Goal: Complete application form

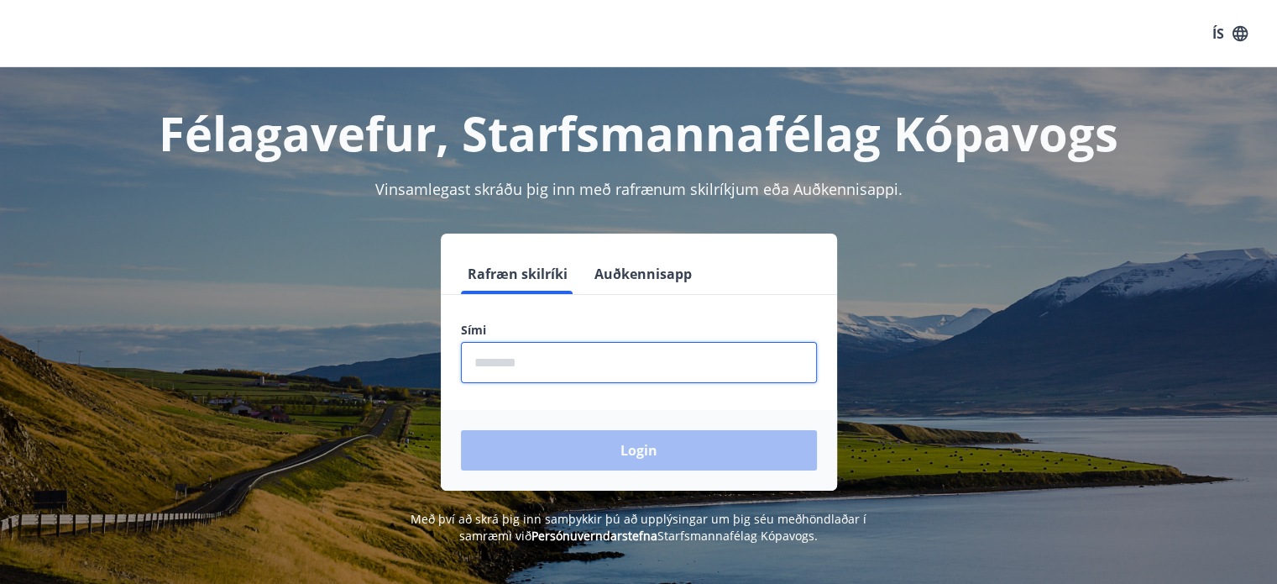
click at [497, 348] on input "phone" at bounding box center [639, 362] width 356 height 41
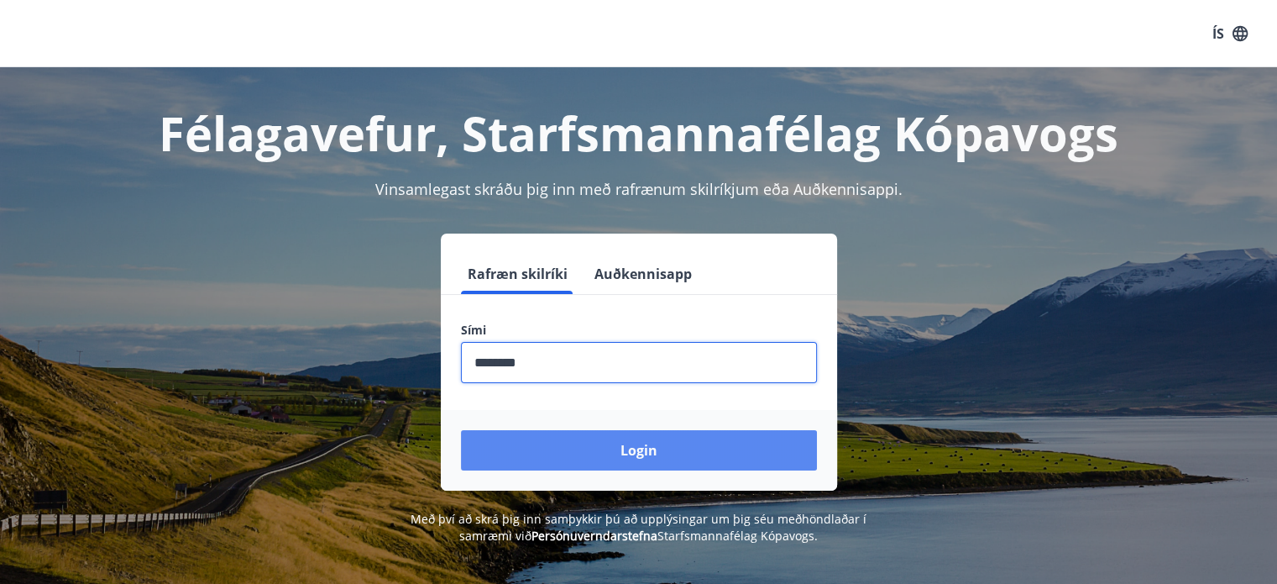
type input "********"
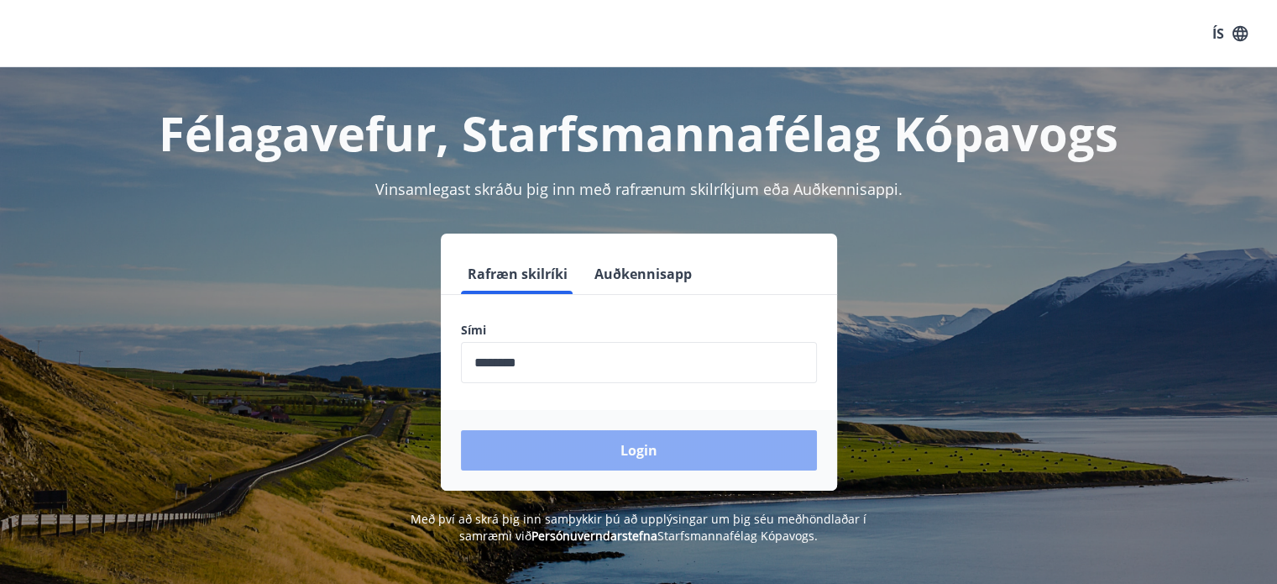
click at [619, 449] on button "Login" at bounding box center [639, 450] width 356 height 40
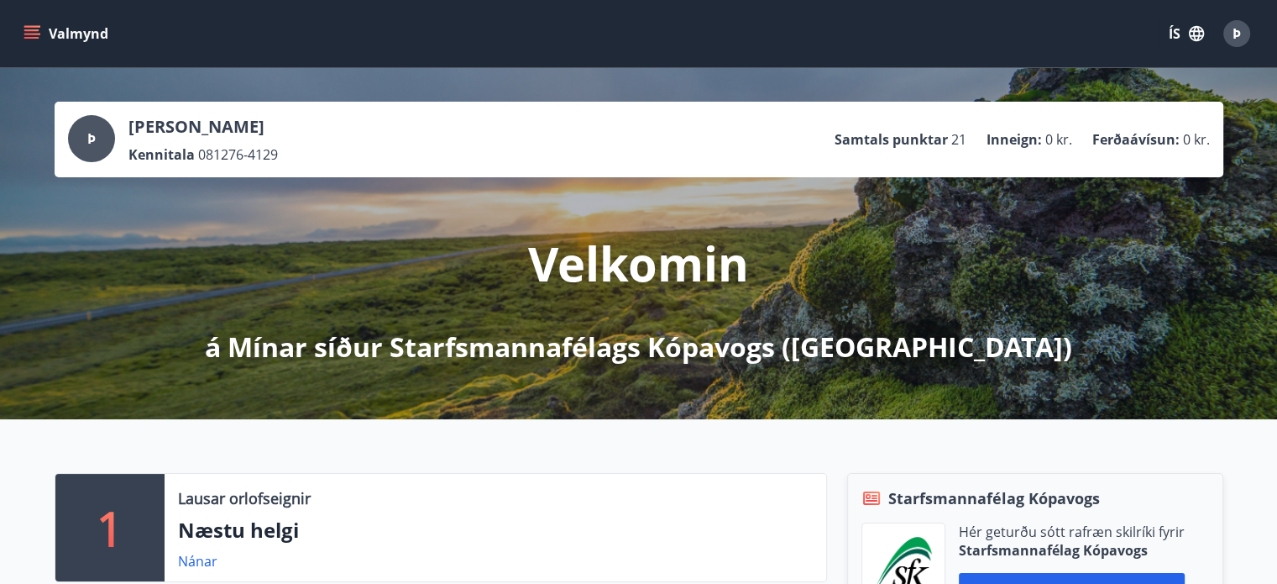
click at [34, 30] on icon "menu" at bounding box center [31, 30] width 15 height 2
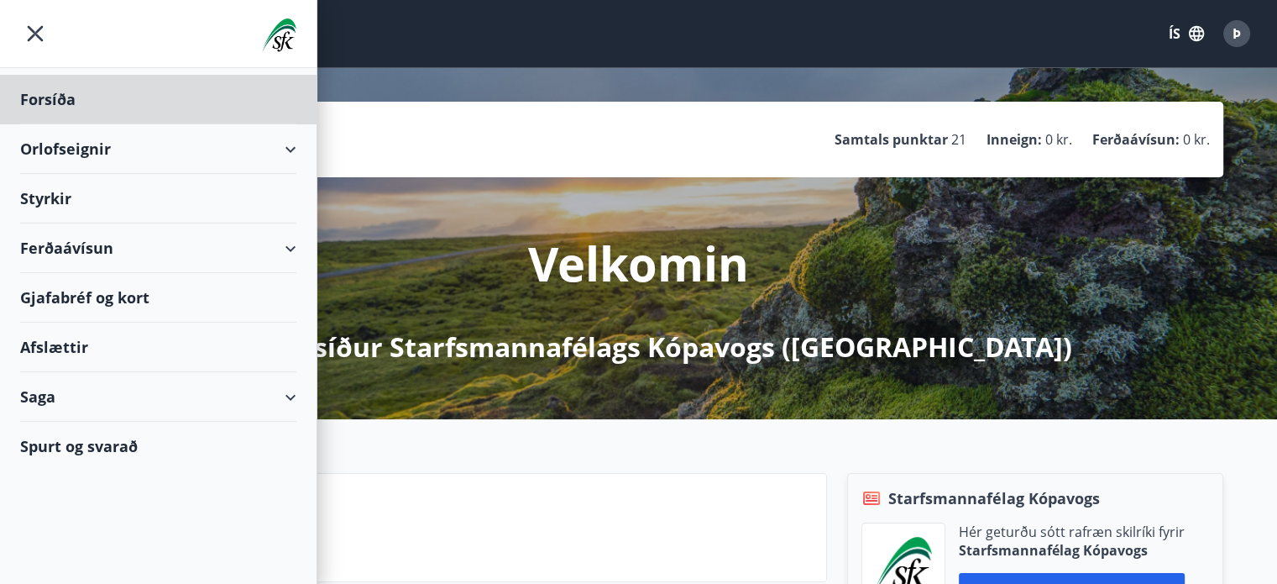
click at [60, 187] on div "Styrkir" at bounding box center [158, 199] width 276 height 50
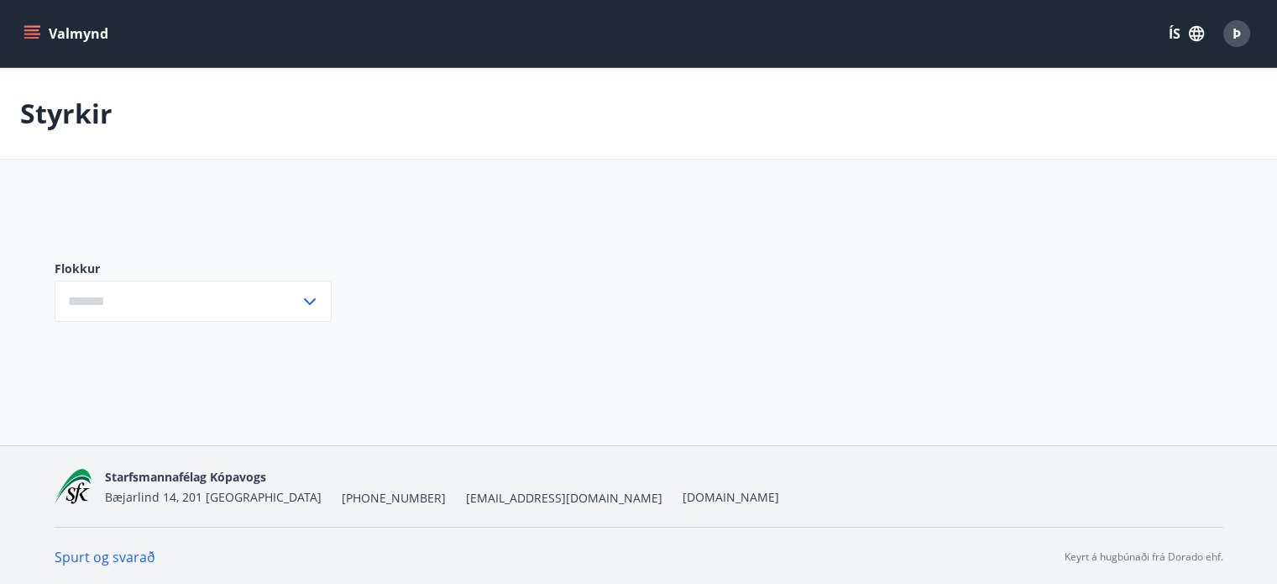
type input "***"
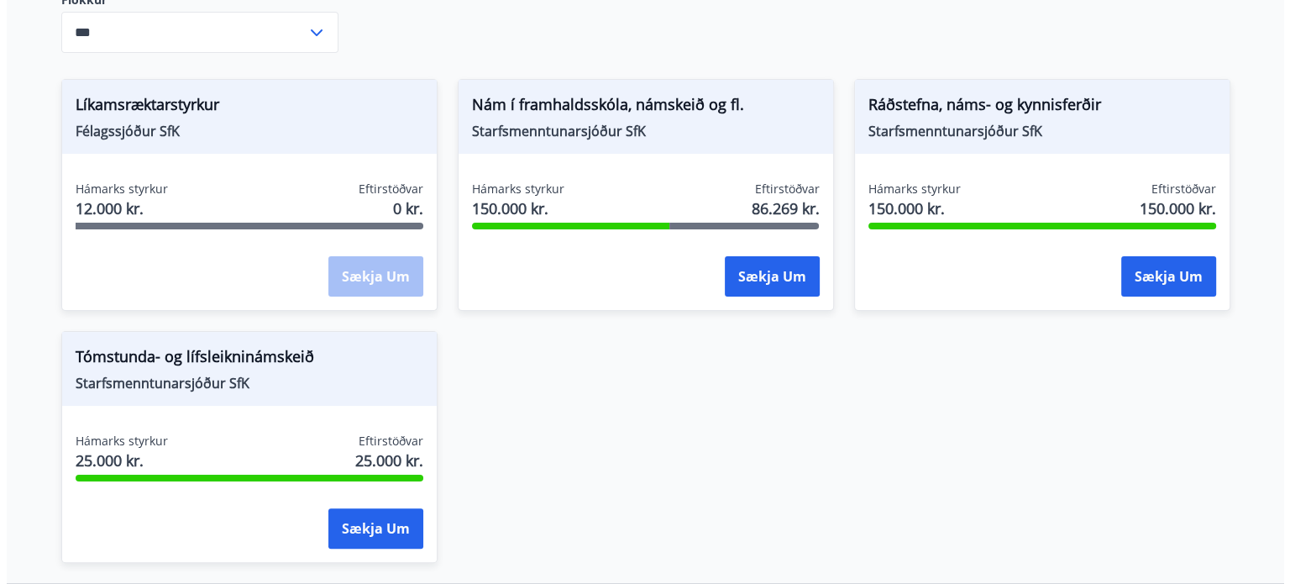
scroll to position [302, 0]
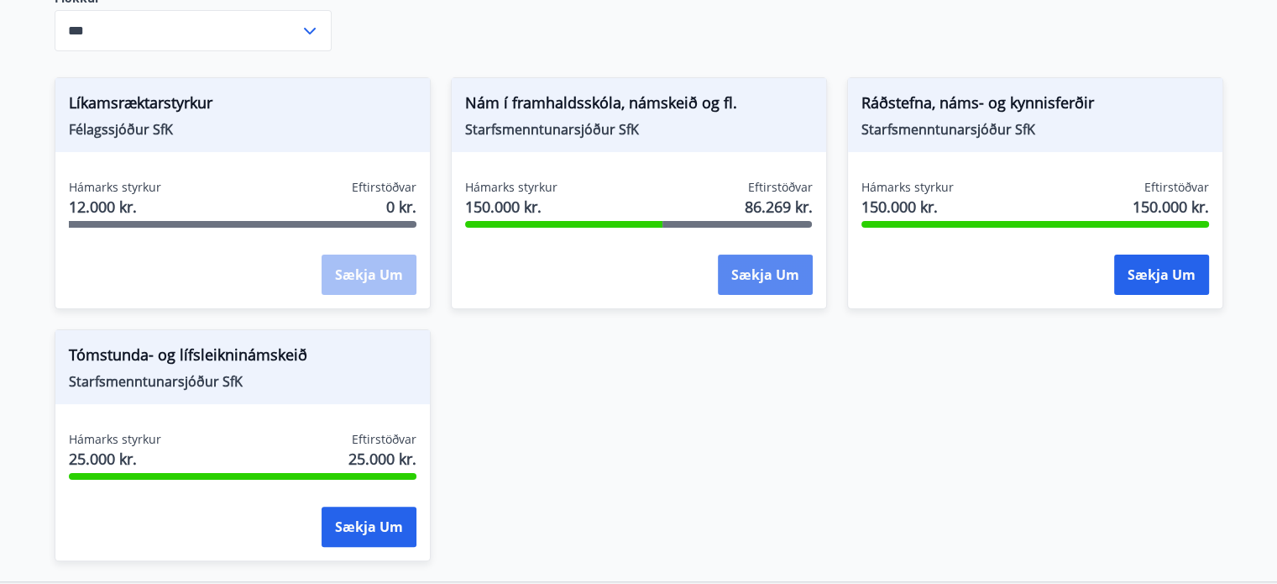
click at [759, 275] on button "Sækja um" at bounding box center [765, 274] width 95 height 40
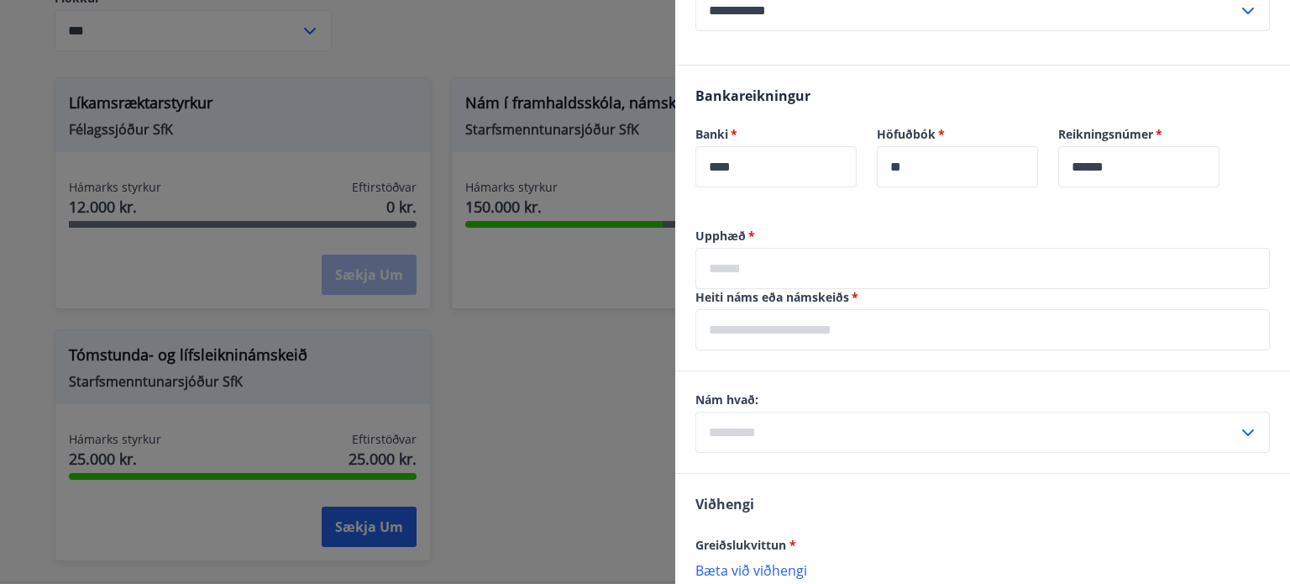
scroll to position [851, 0]
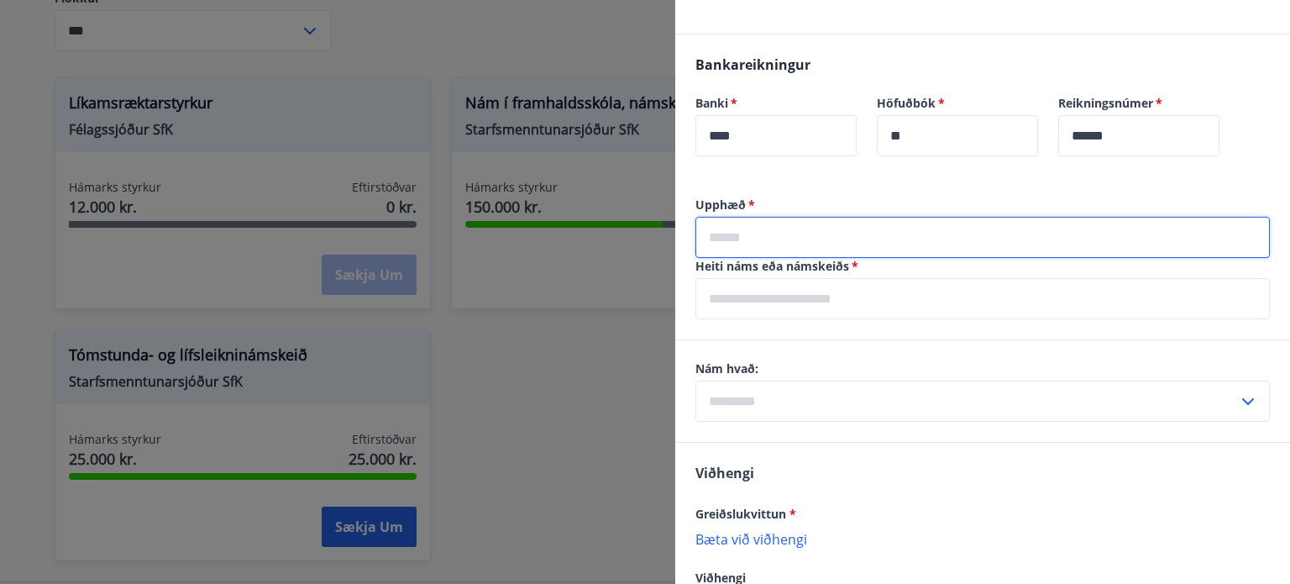
click at [737, 241] on input "text" at bounding box center [982, 237] width 574 height 41
type input "****"
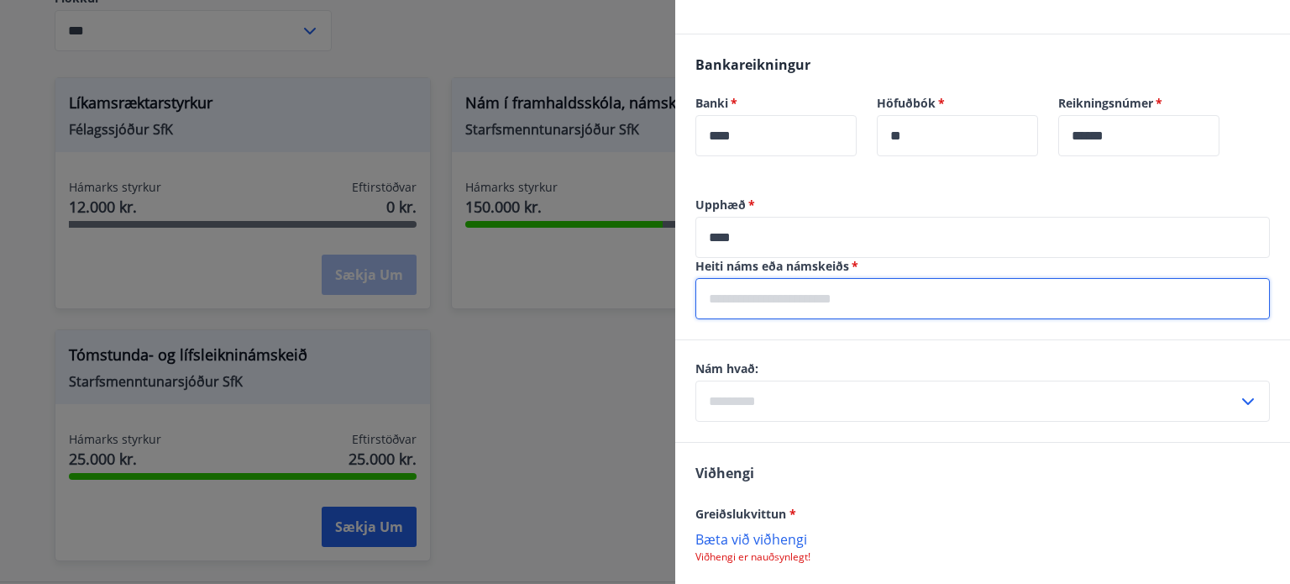
click at [741, 301] on input "text" at bounding box center [982, 298] width 574 height 41
type input "**********"
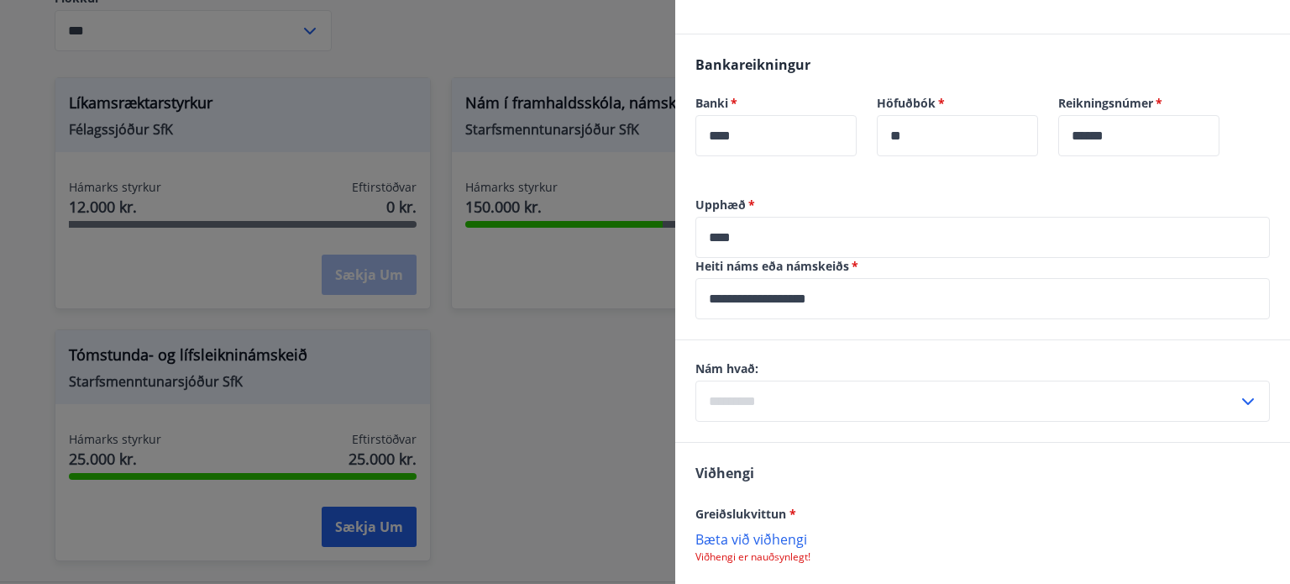
click at [1238, 392] on icon at bounding box center [1248, 401] width 20 height 20
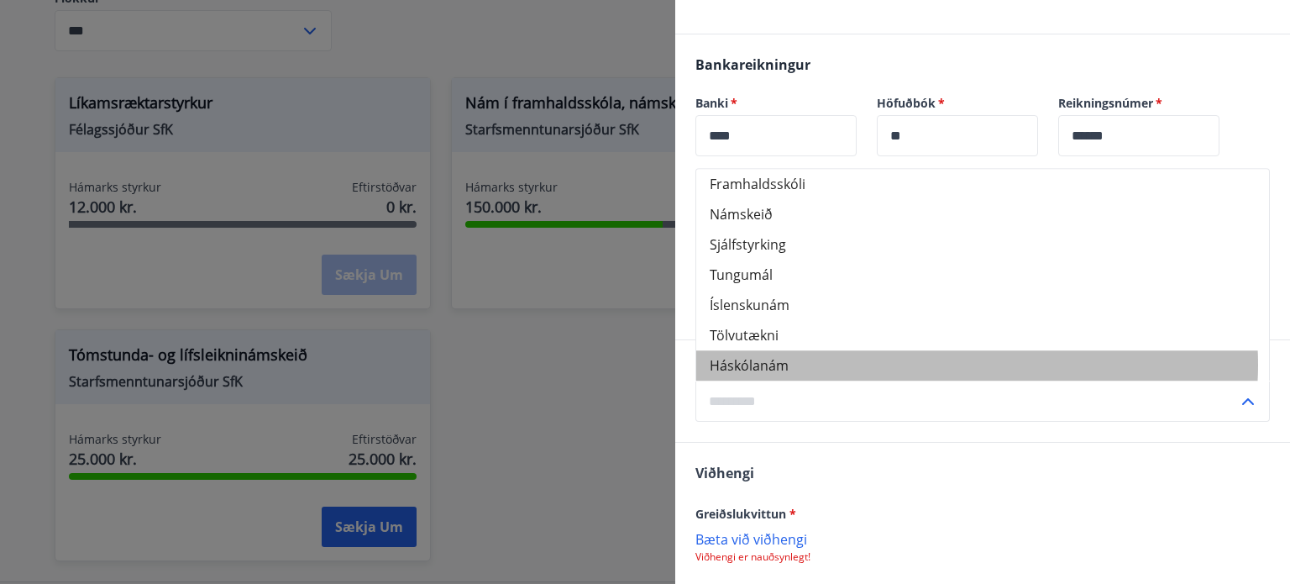
click at [951, 364] on li "Háskólanám" at bounding box center [982, 365] width 573 height 30
type input "**********"
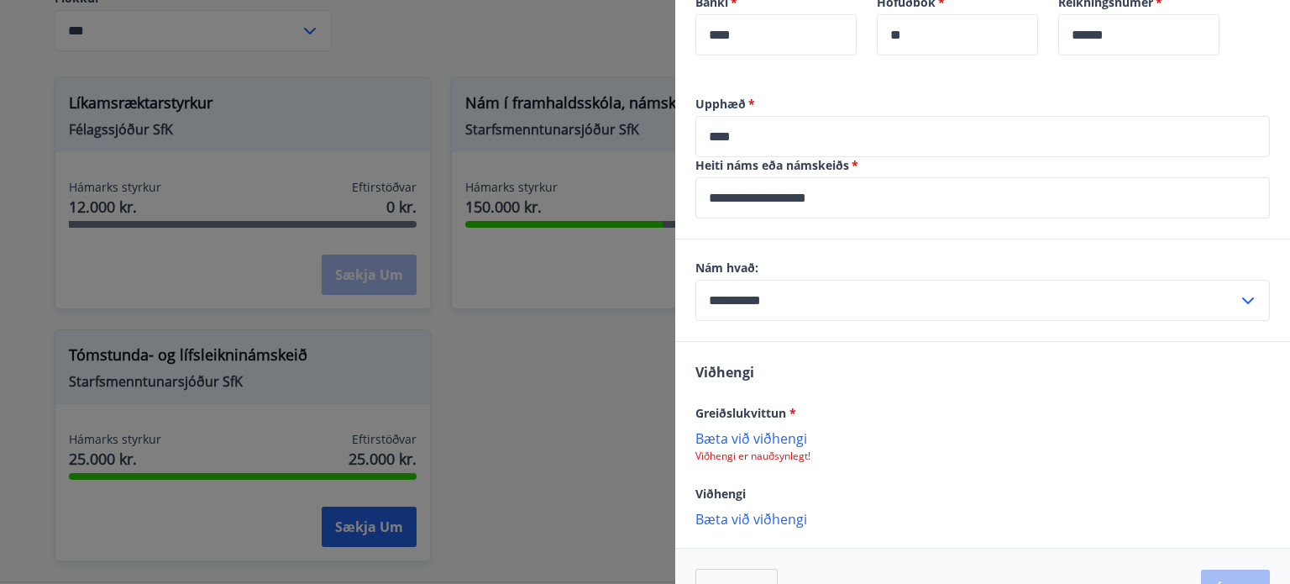
scroll to position [985, 0]
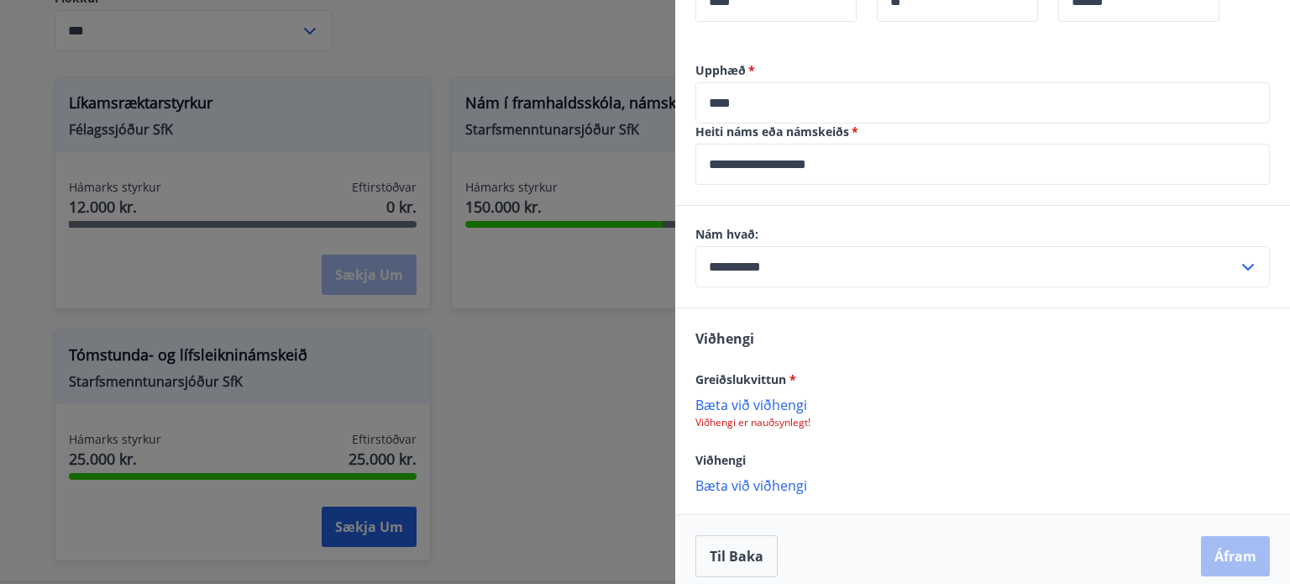
click at [777, 404] on p "Bæta við viðhengi" at bounding box center [982, 403] width 574 height 17
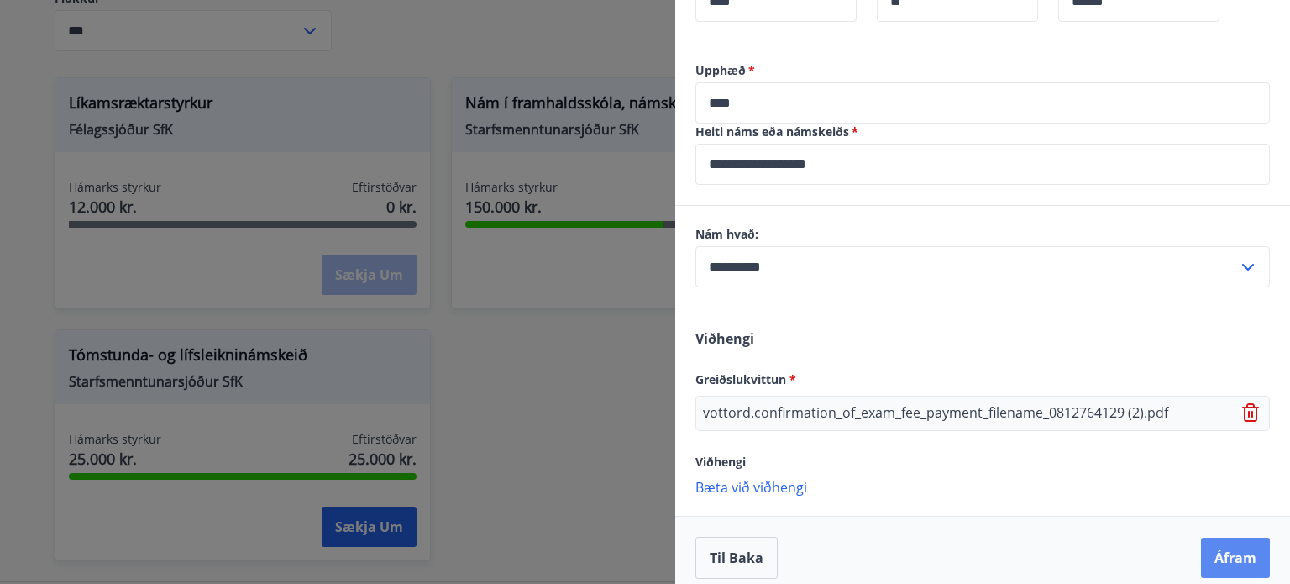
click at [1210, 558] on button "Áfram" at bounding box center [1235, 557] width 69 height 40
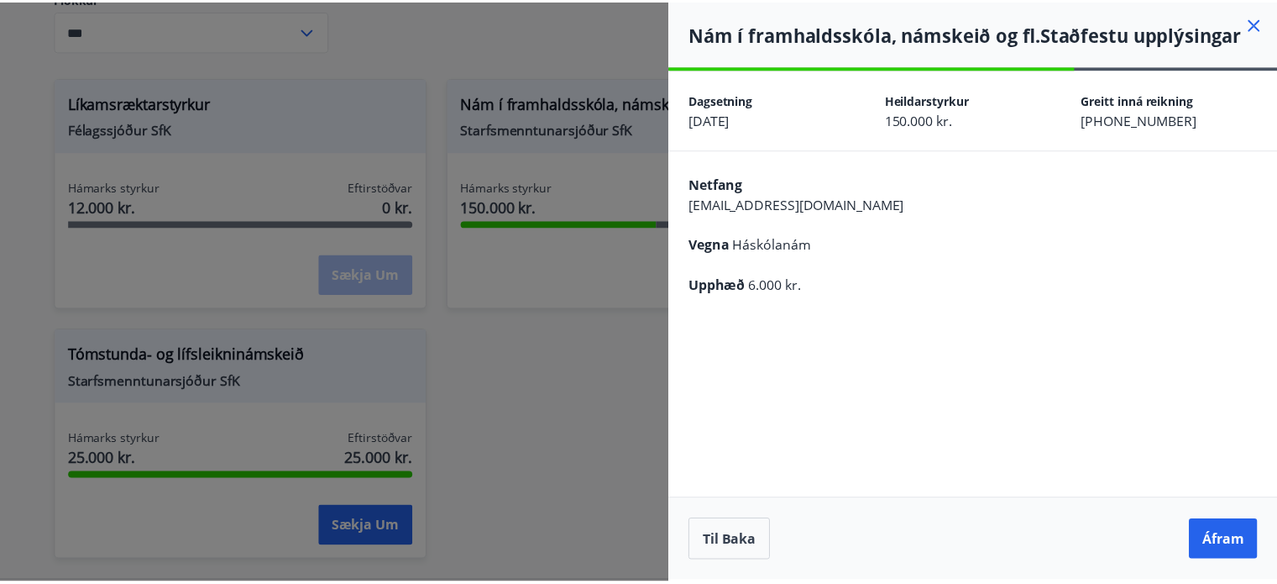
scroll to position [0, 0]
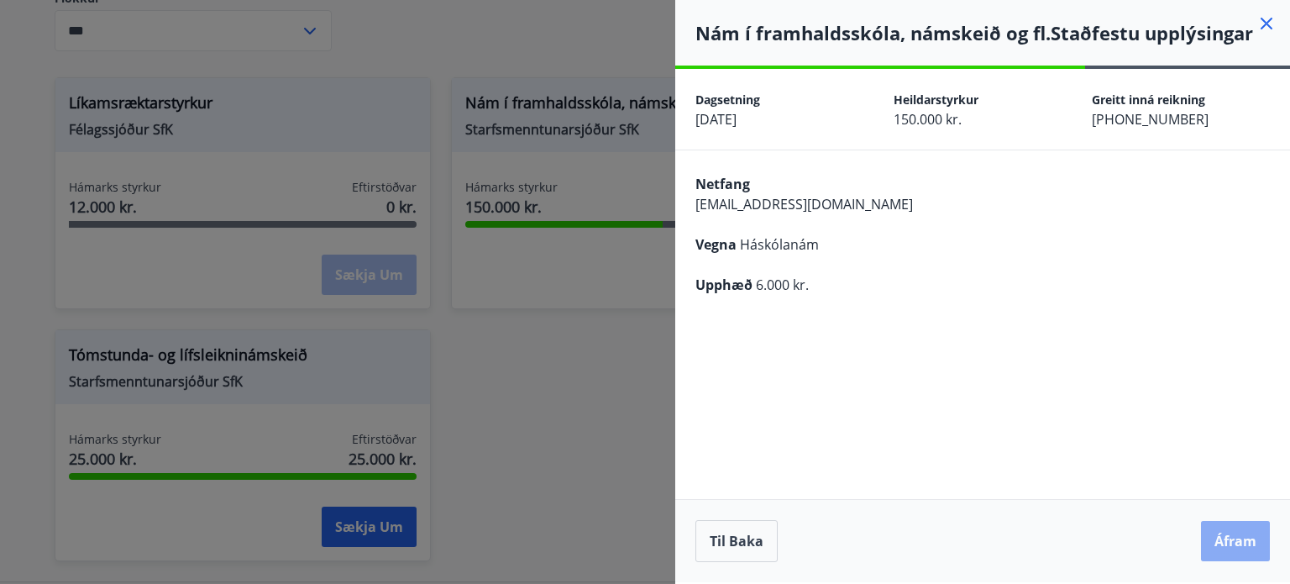
click at [1234, 540] on button "Áfram" at bounding box center [1235, 541] width 69 height 40
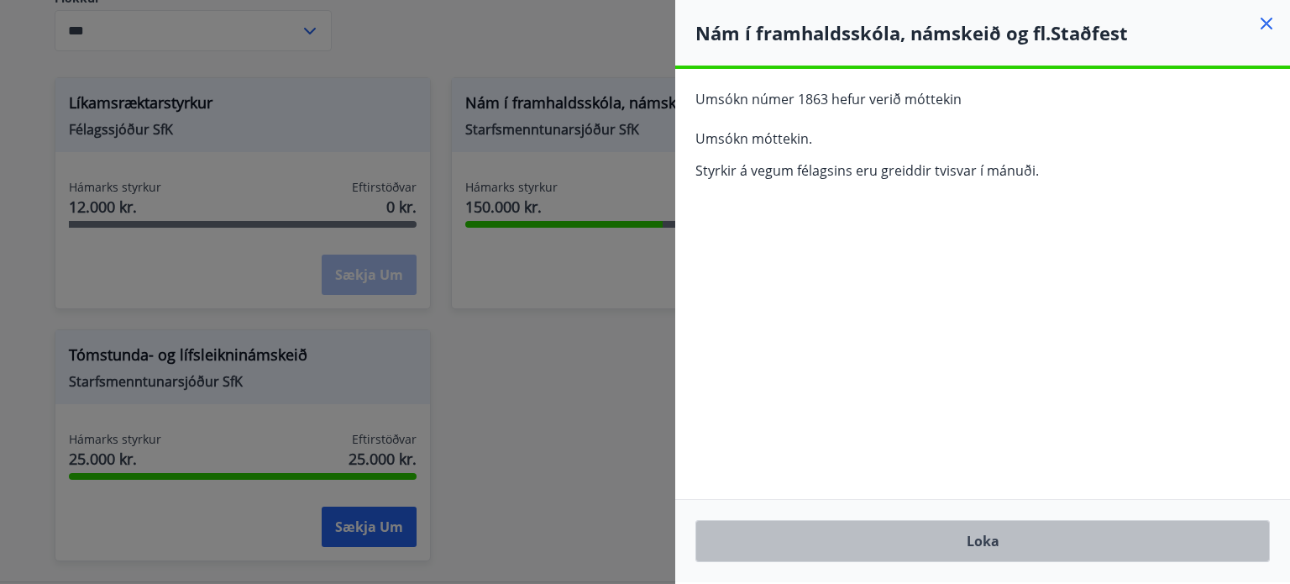
click at [974, 542] on button "Loka" at bounding box center [982, 541] width 574 height 42
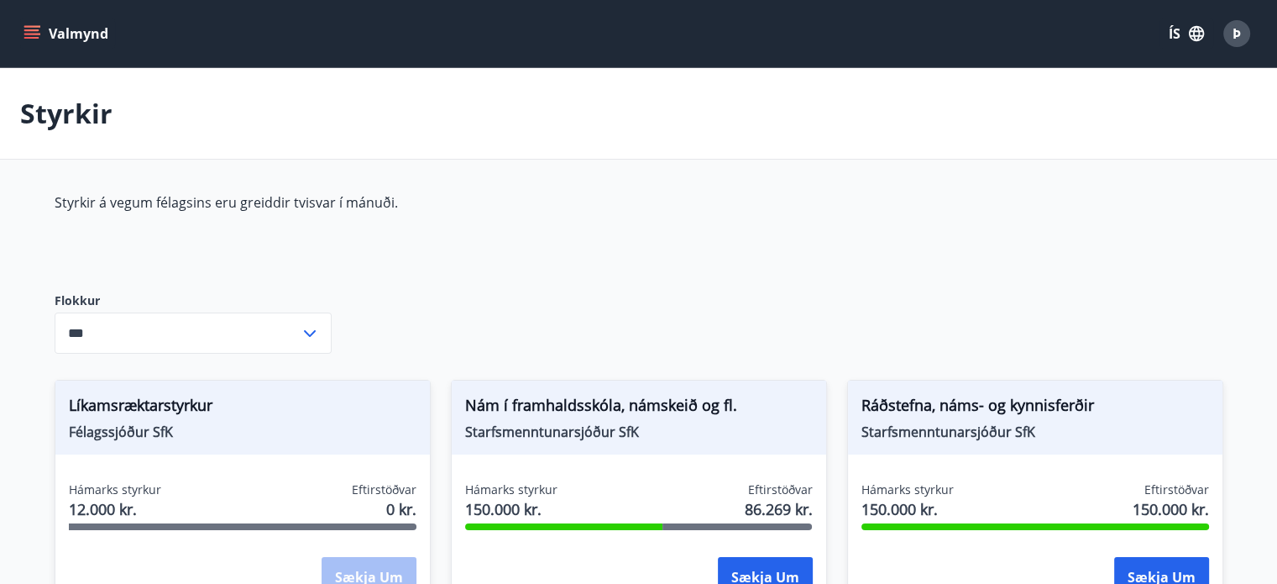
click at [17, 36] on div "Valmynd ÍS Þ" at bounding box center [638, 33] width 1277 height 67
click at [66, 29] on button "Valmynd" at bounding box center [67, 33] width 95 height 30
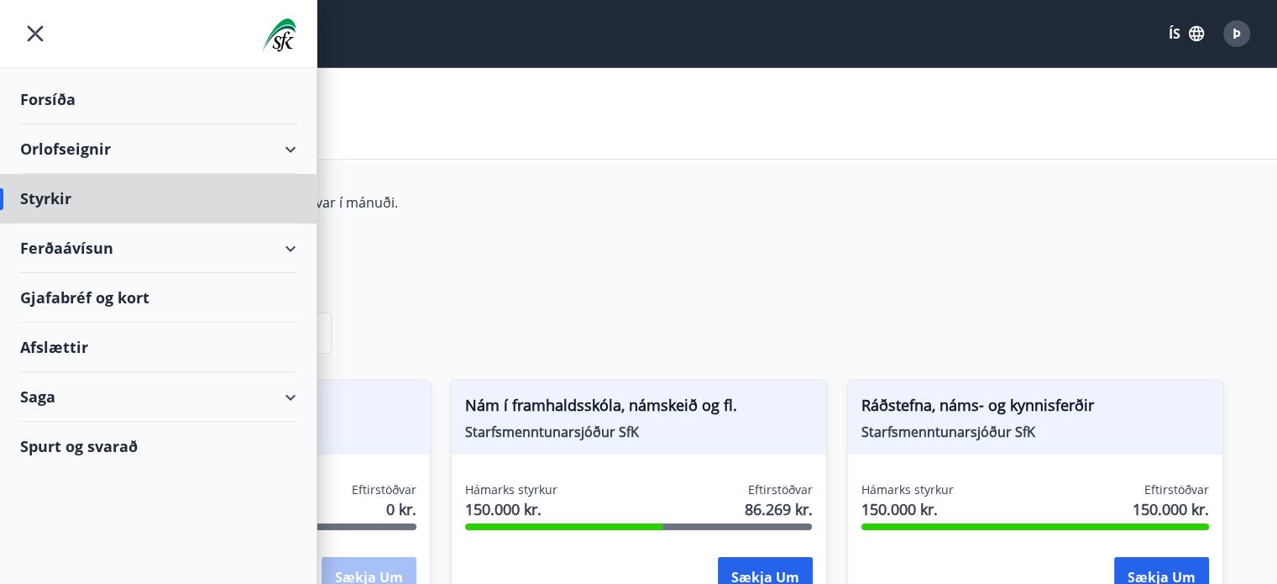
click at [24, 86] on div "Forsíða" at bounding box center [158, 100] width 276 height 50
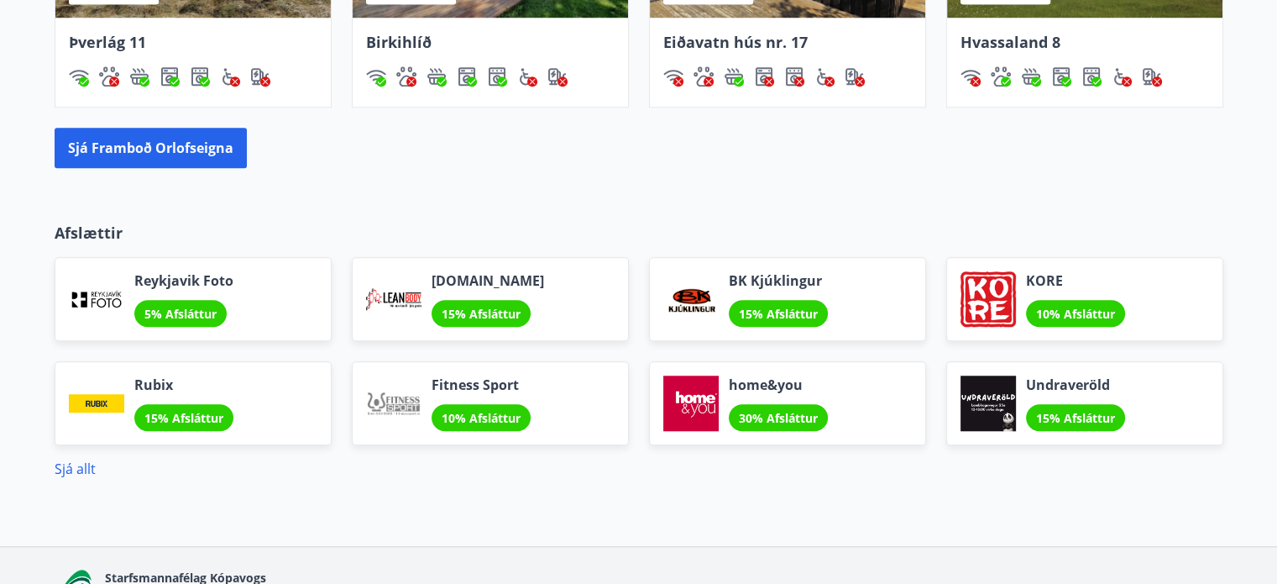
scroll to position [1374, 0]
